Goal: Find specific page/section: Find specific page/section

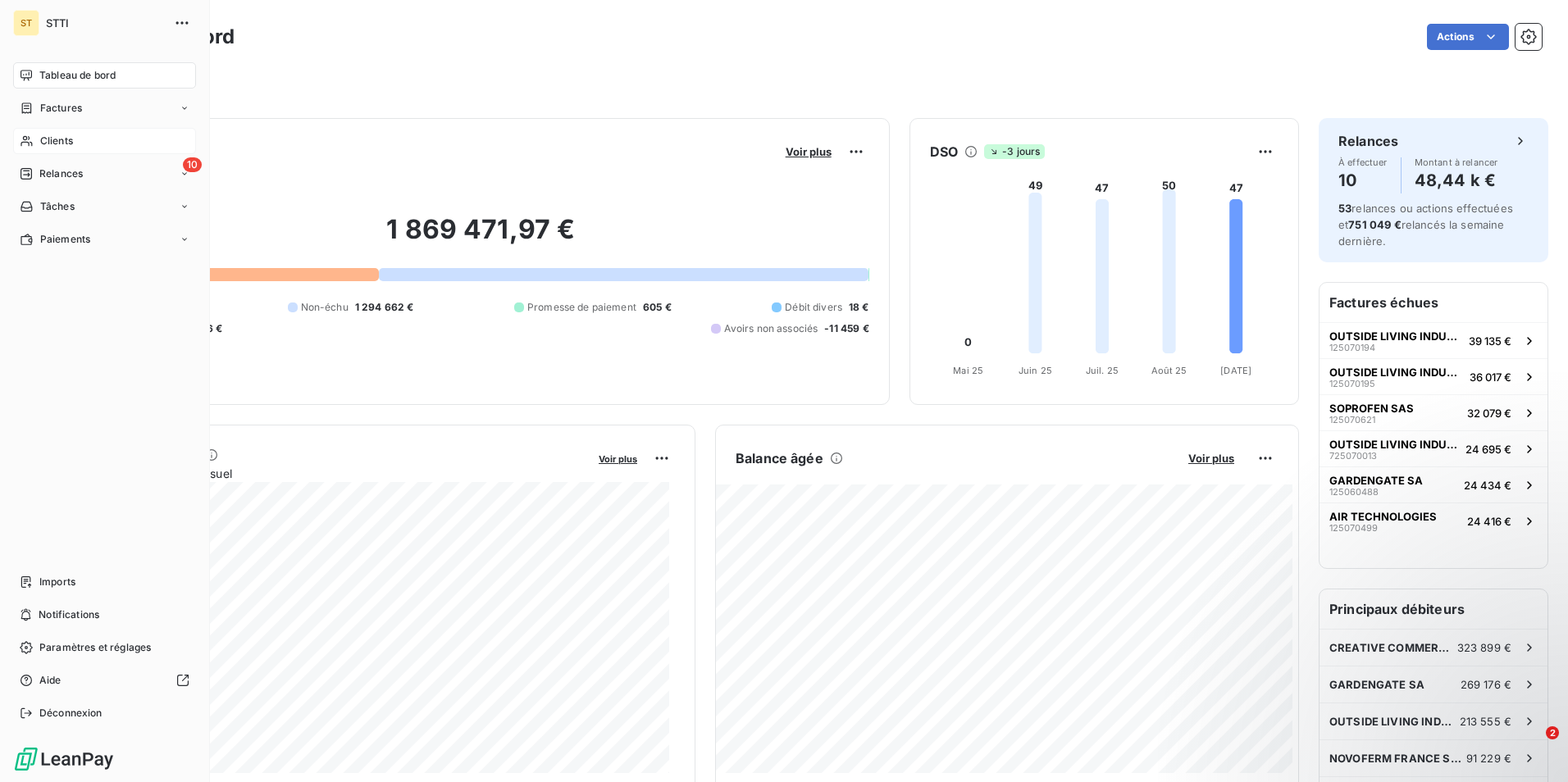
click at [43, 144] on span "Clients" at bounding box center [56, 140] width 33 height 14
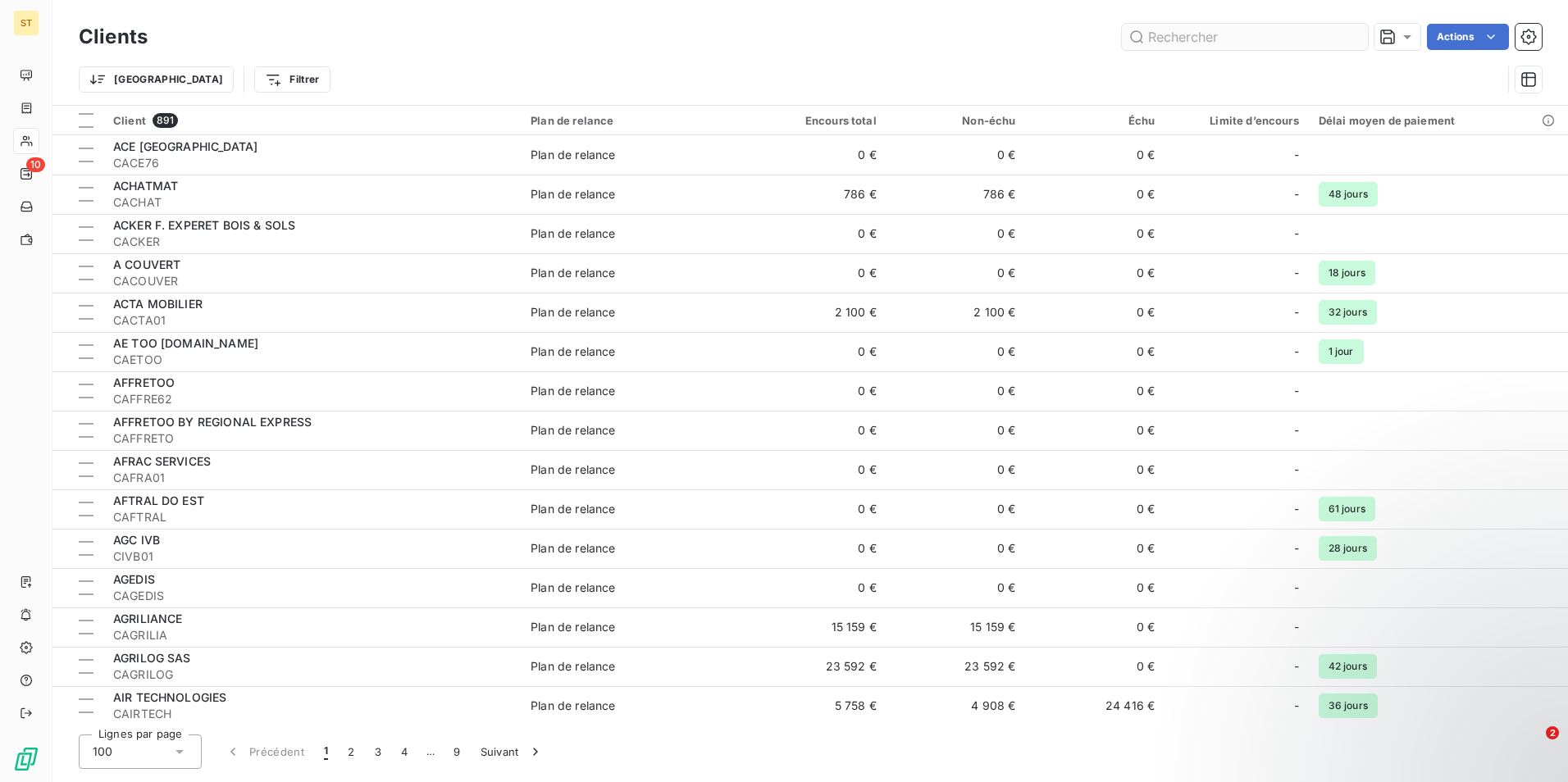
click at [1185, 39] on input "text" at bounding box center [1245, 37] width 246 height 26
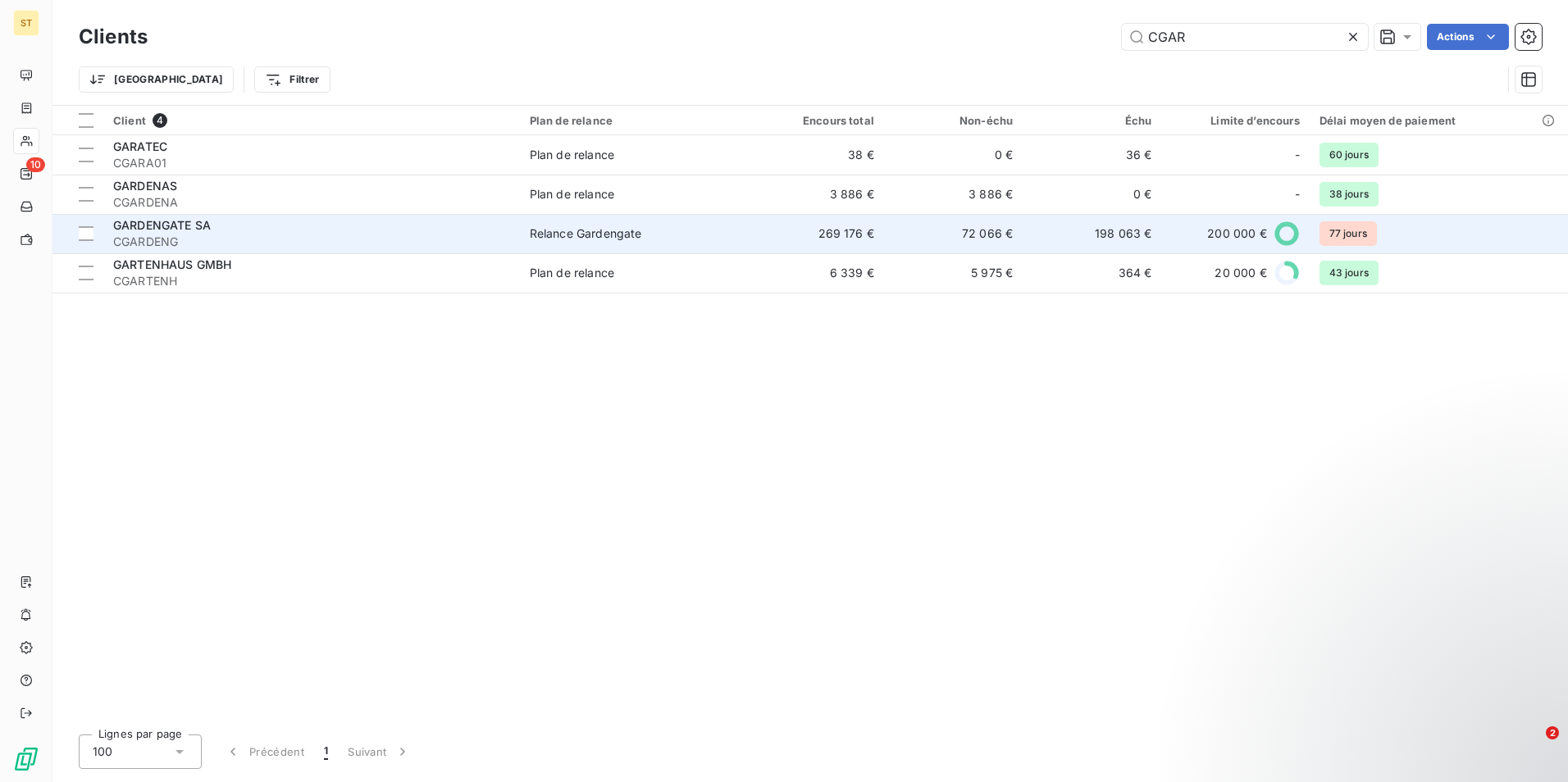
type input "CGAR"
click at [201, 235] on span "CGARDENG" at bounding box center [311, 241] width 397 height 16
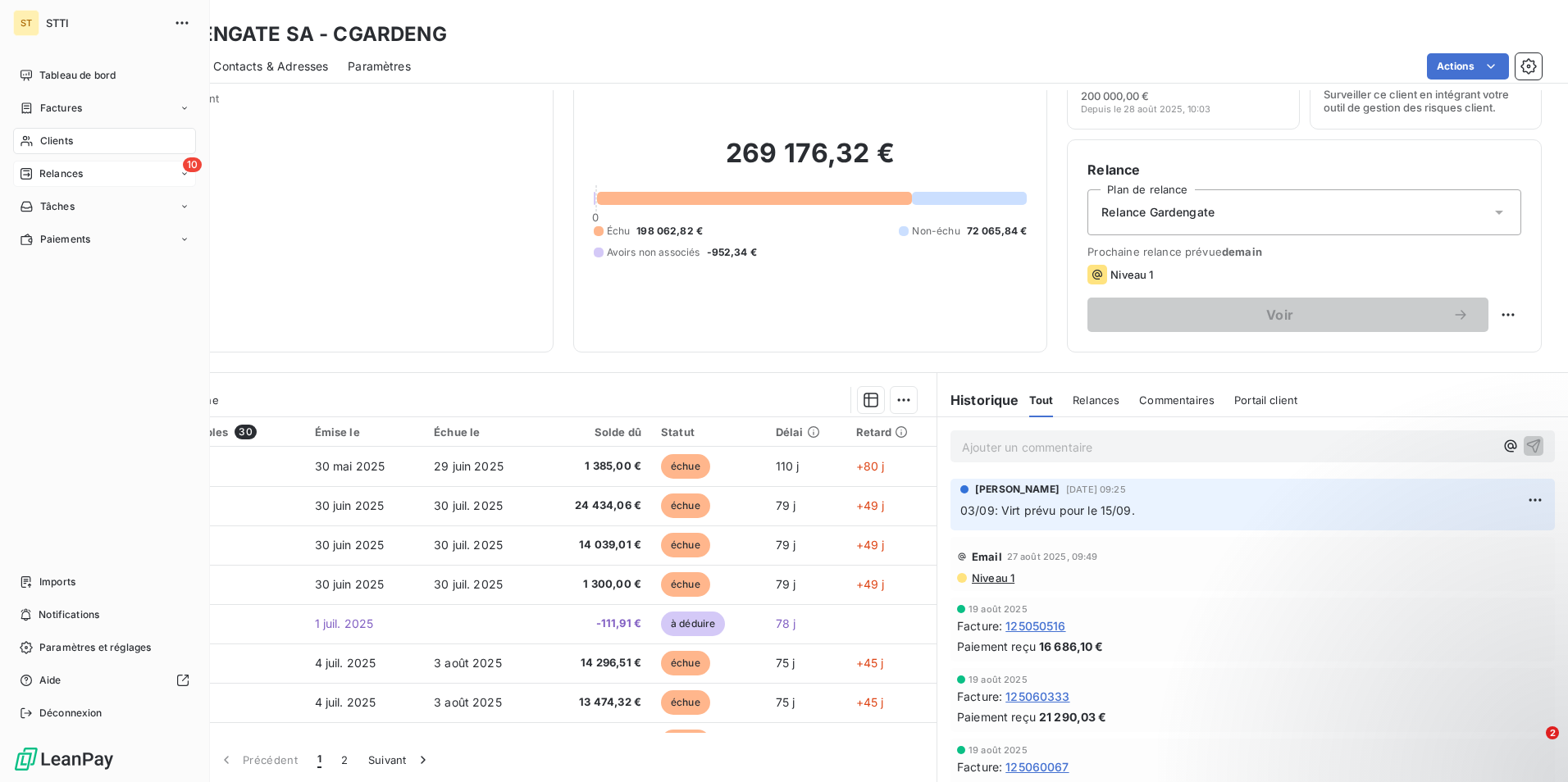
click at [39, 170] on span "Relances" at bounding box center [60, 173] width 43 height 14
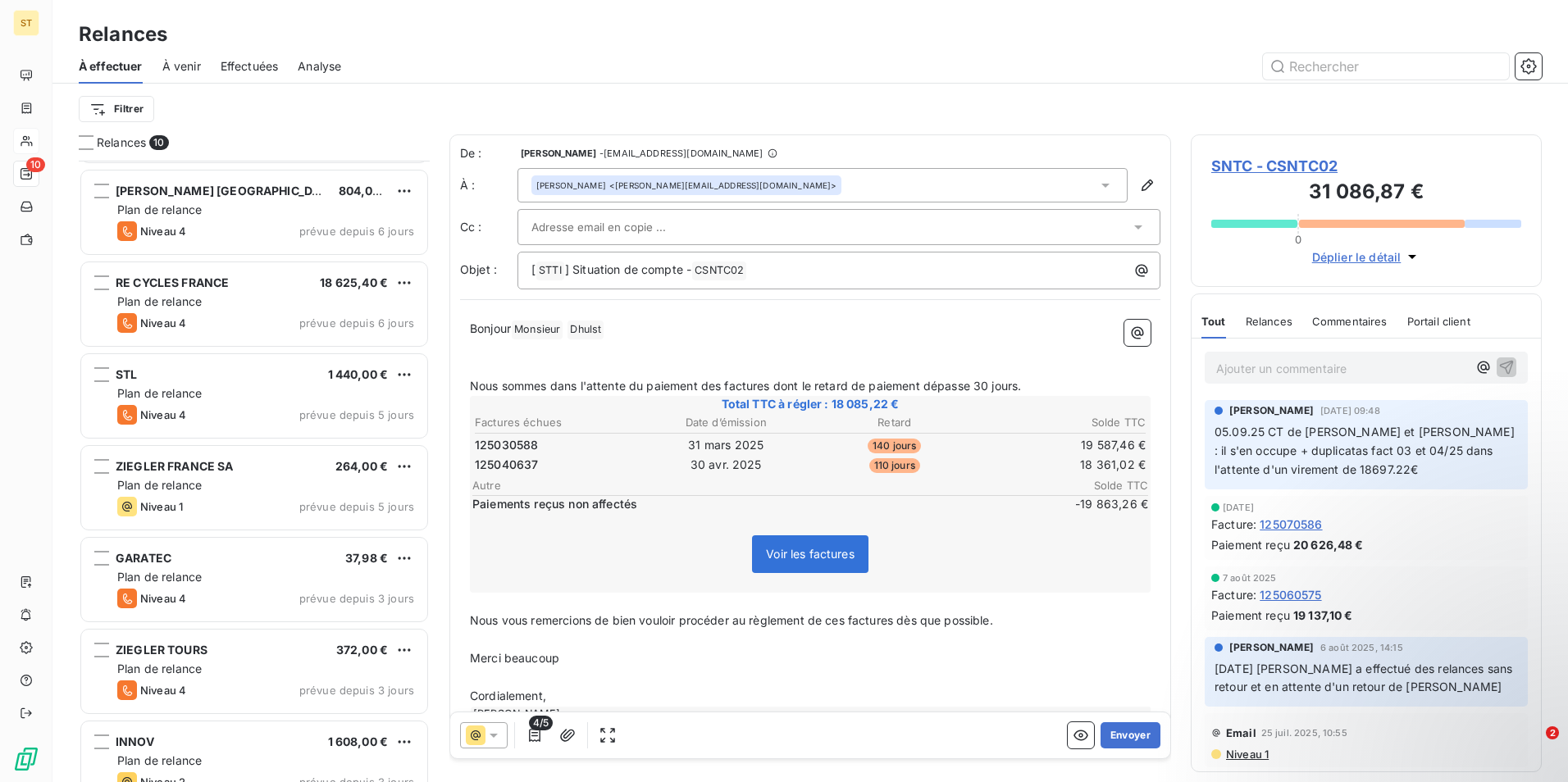
scroll to position [298, 0]
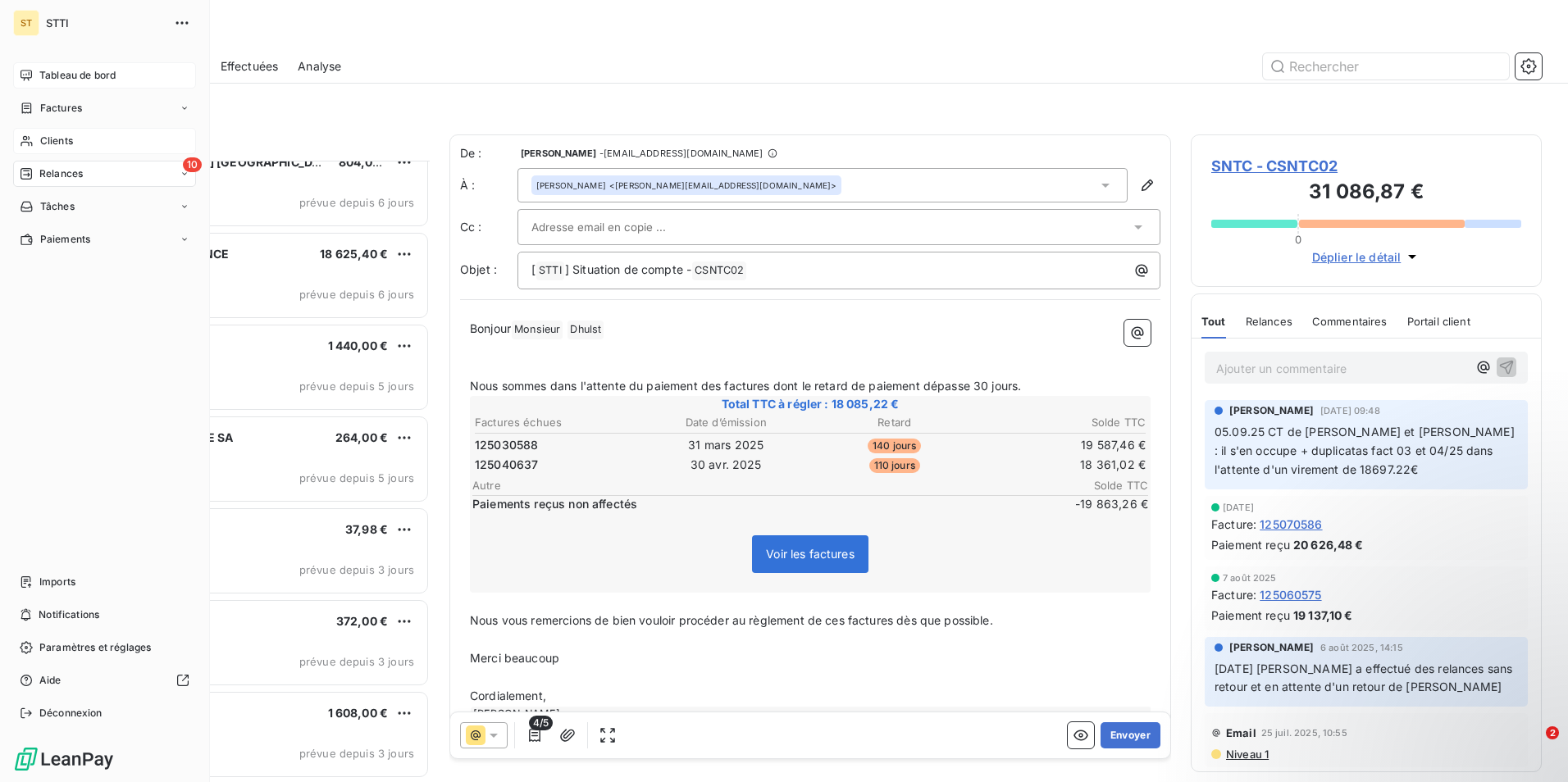
click at [99, 72] on span "Tableau de bord" at bounding box center [77, 75] width 77 height 14
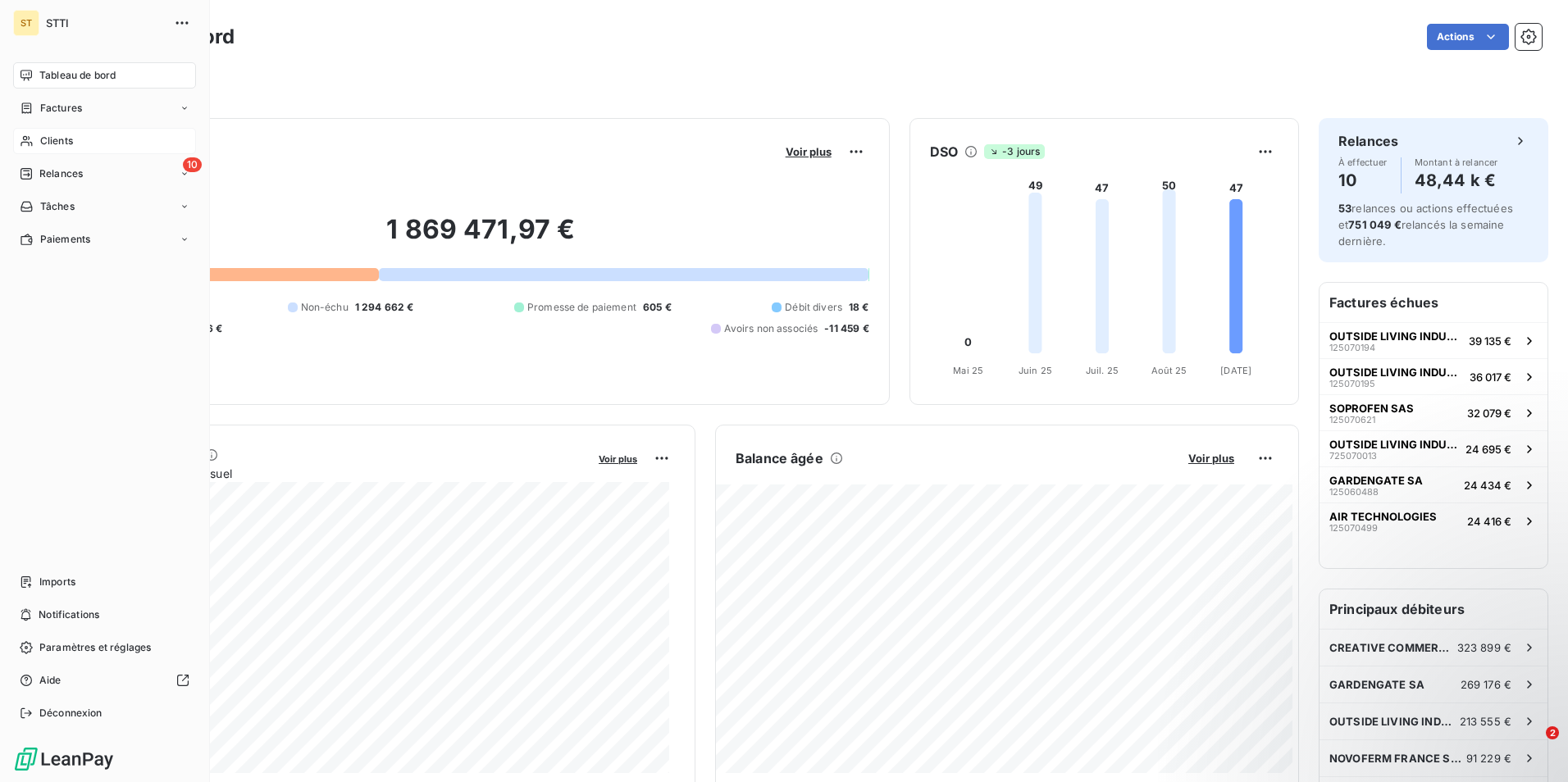
click at [56, 138] on span "Clients" at bounding box center [56, 140] width 33 height 14
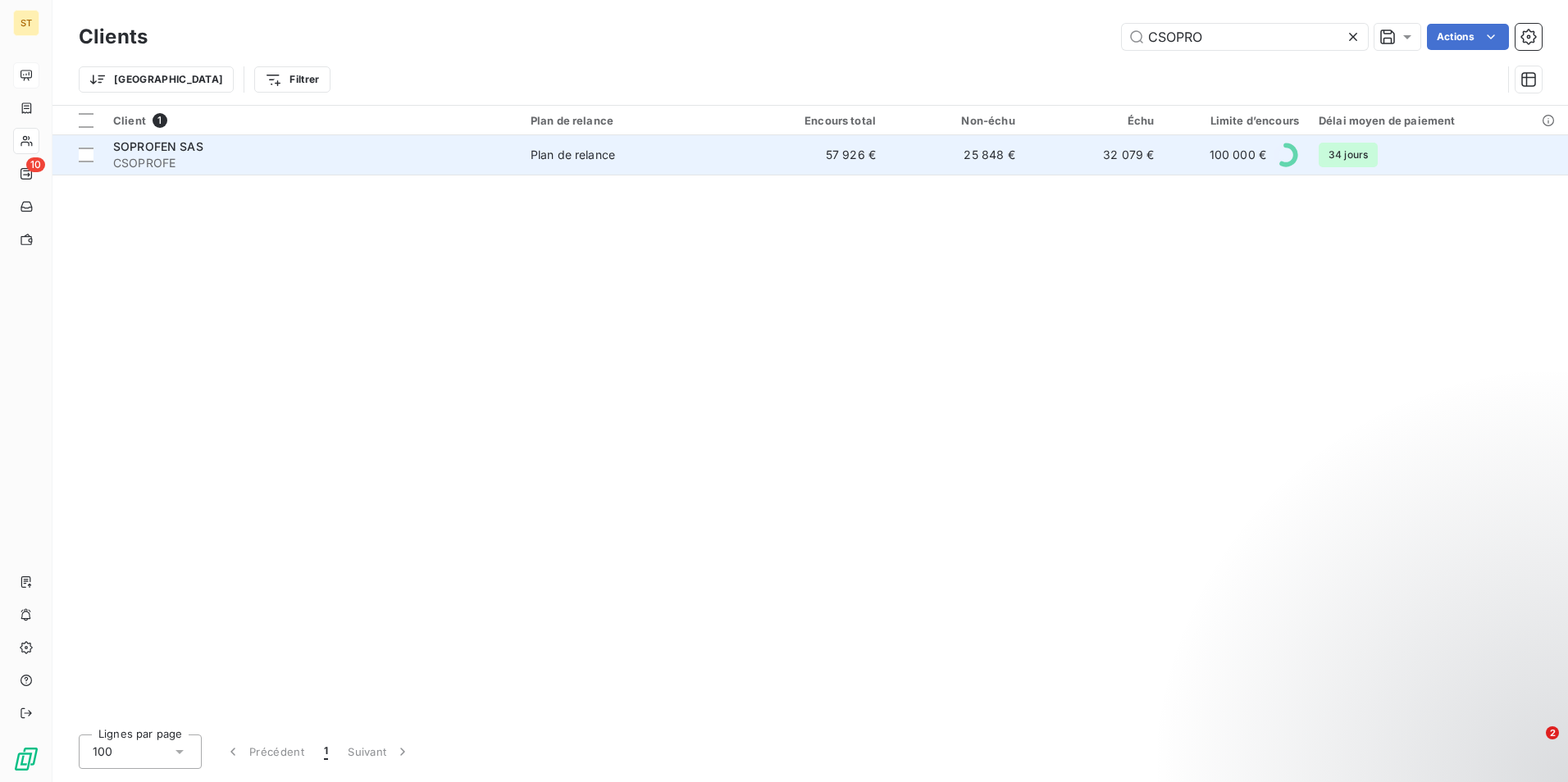
type input "CSOPRO"
click at [148, 155] on span "CSOPROFE" at bounding box center [312, 162] width 398 height 16
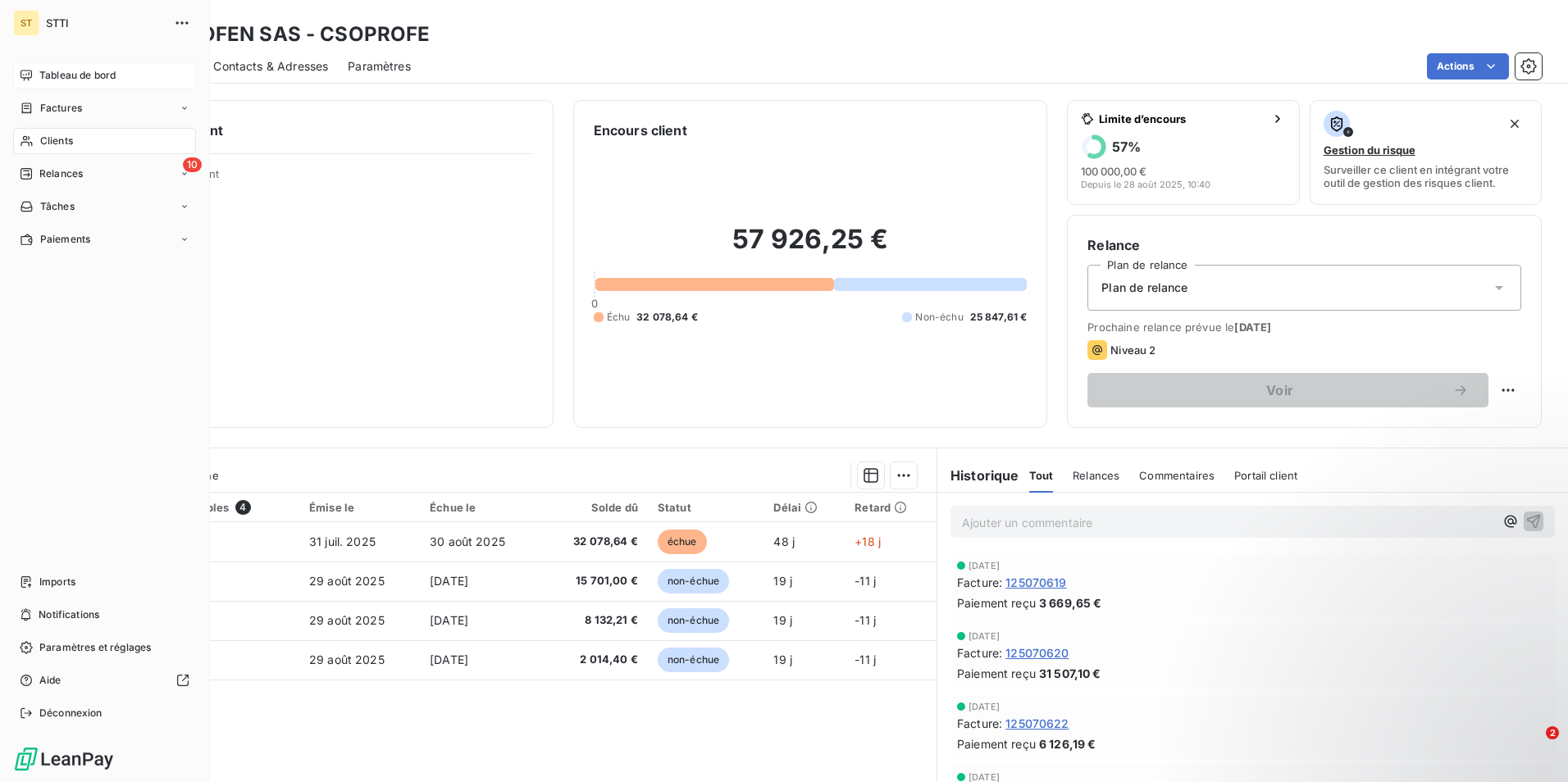
click at [48, 143] on span "Clients" at bounding box center [56, 140] width 33 height 14
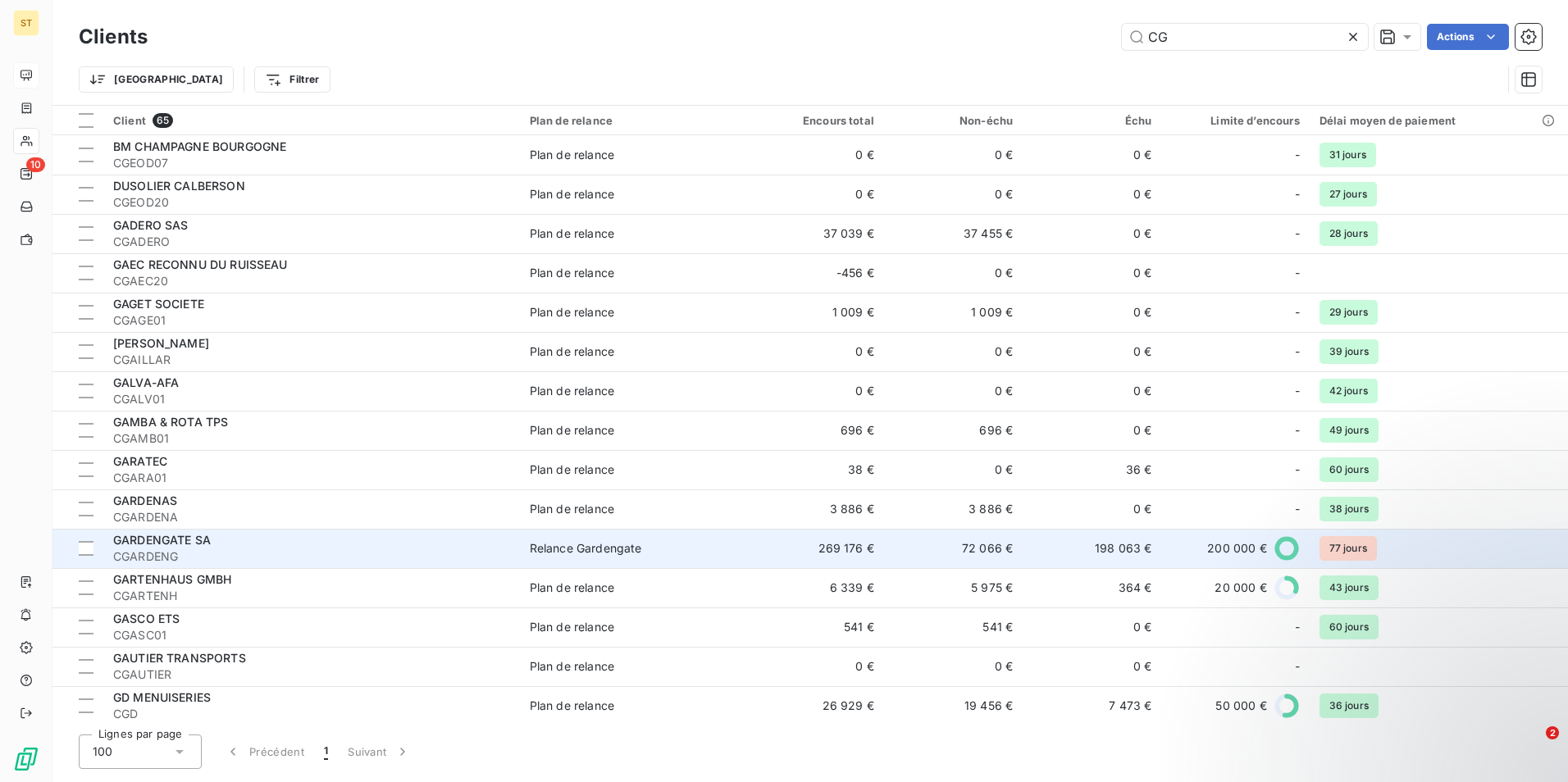
scroll to position [82, 0]
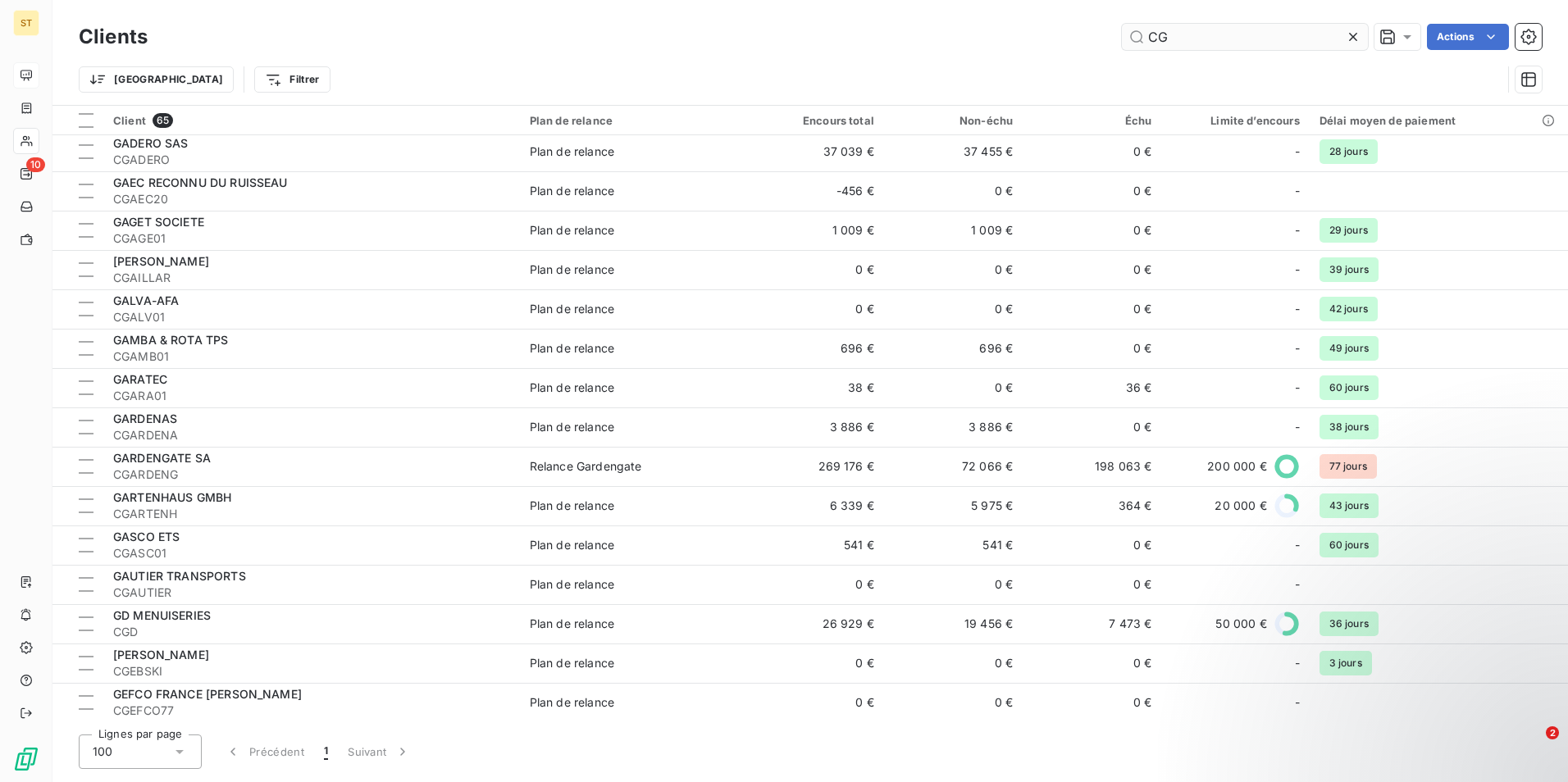
click at [1179, 37] on input "CG" at bounding box center [1245, 37] width 246 height 26
type input "C"
